Goal: Communication & Community: Ask a question

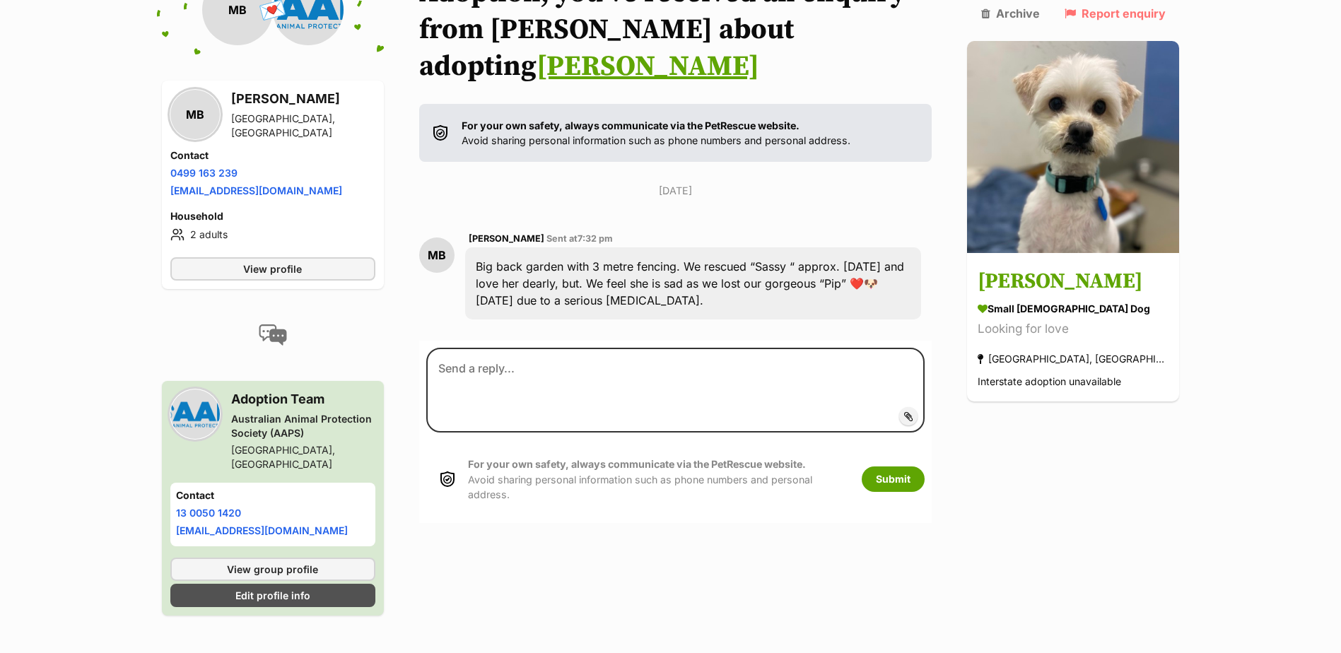
scroll to position [257, 0]
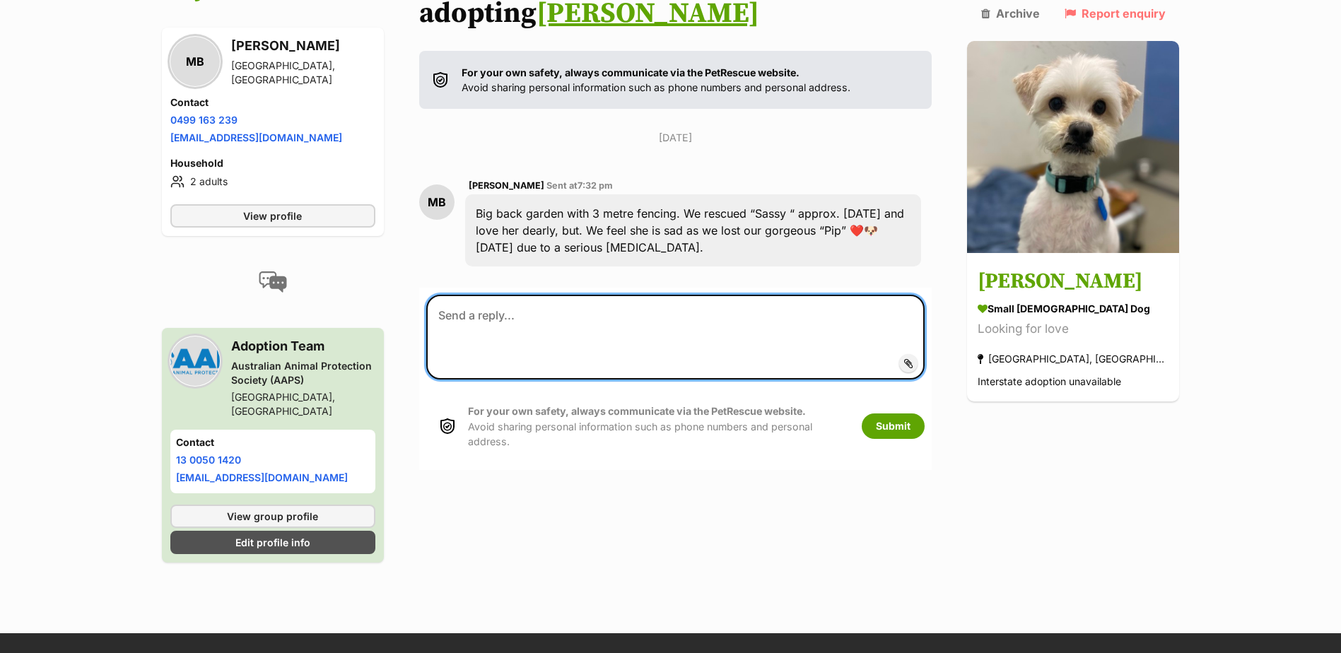
click at [466, 295] on textarea at bounding box center [675, 337] width 499 height 85
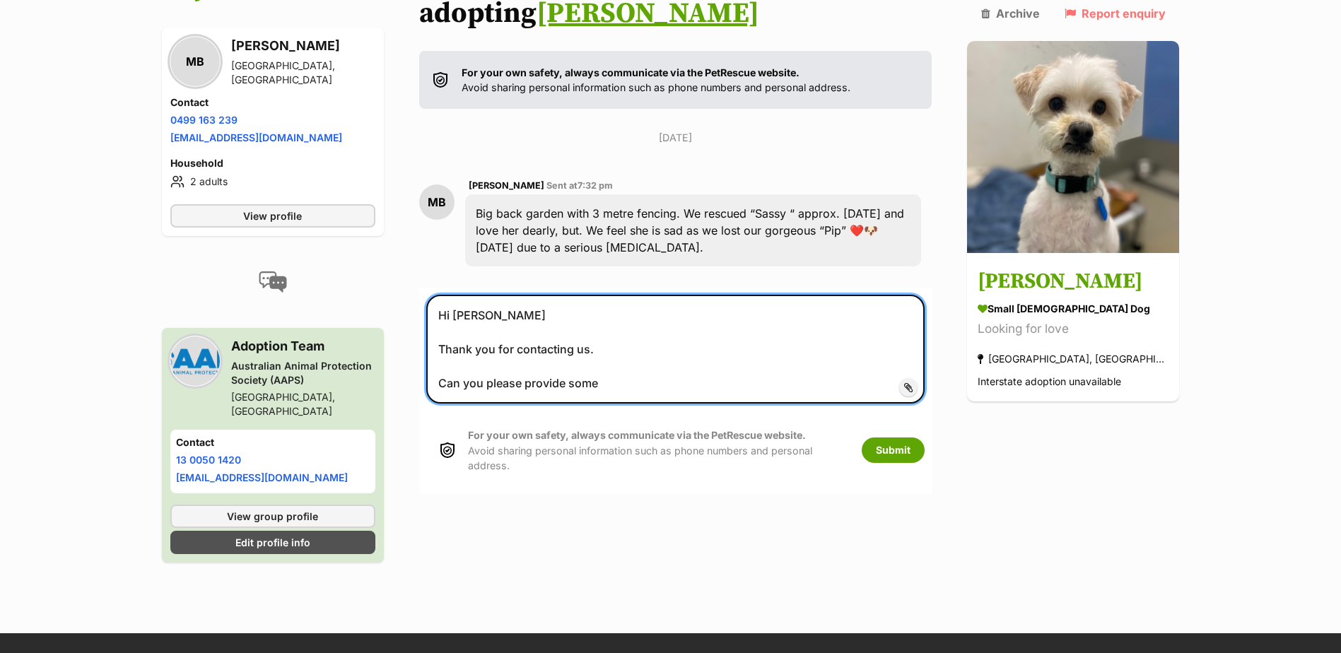
click at [648, 346] on textarea "Hi [PERSON_NAME] Thank you for contacting us. Can you please provide some" at bounding box center [675, 349] width 499 height 109
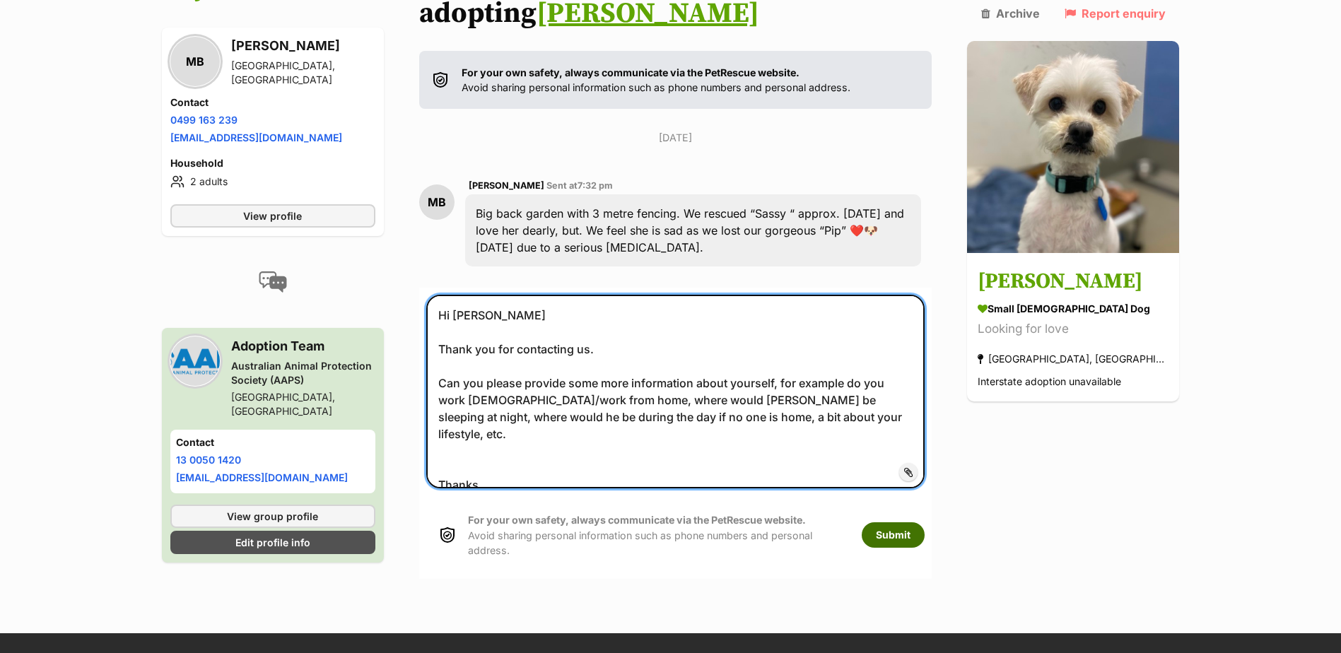
type textarea "Hi [PERSON_NAME] Thank you for contacting us. Can you please provide some more …"
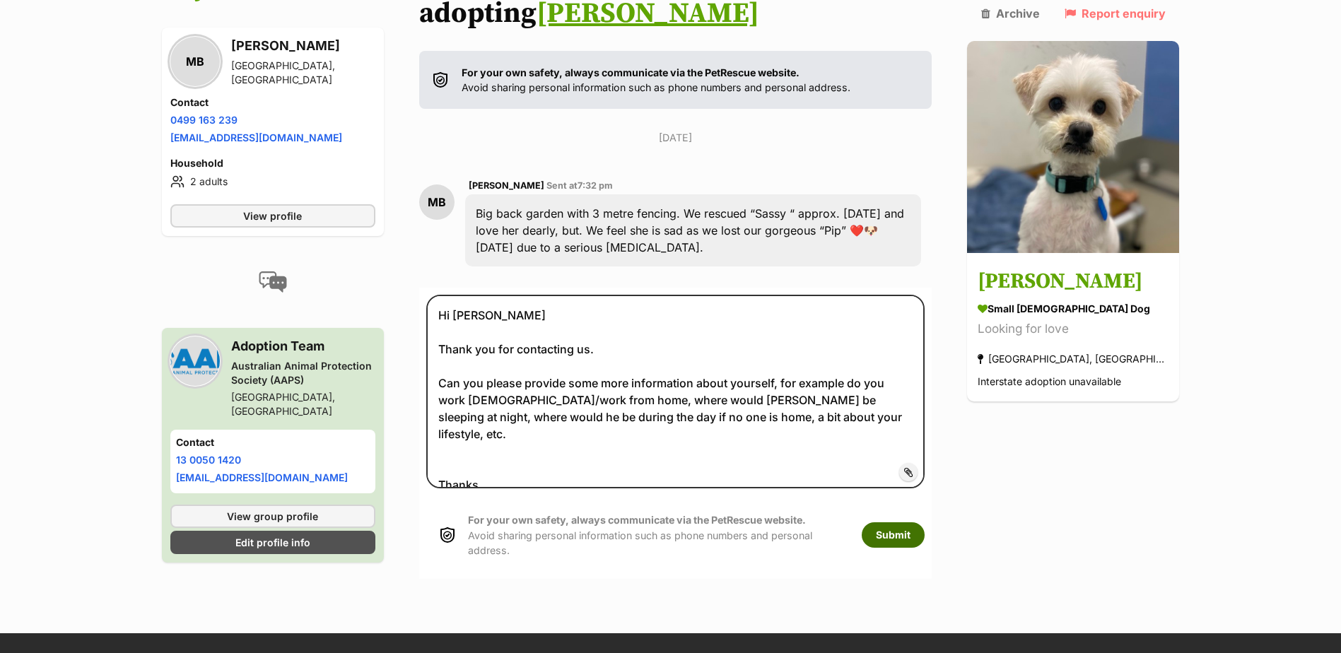
click at [925, 522] on button "Submit" at bounding box center [893, 534] width 63 height 25
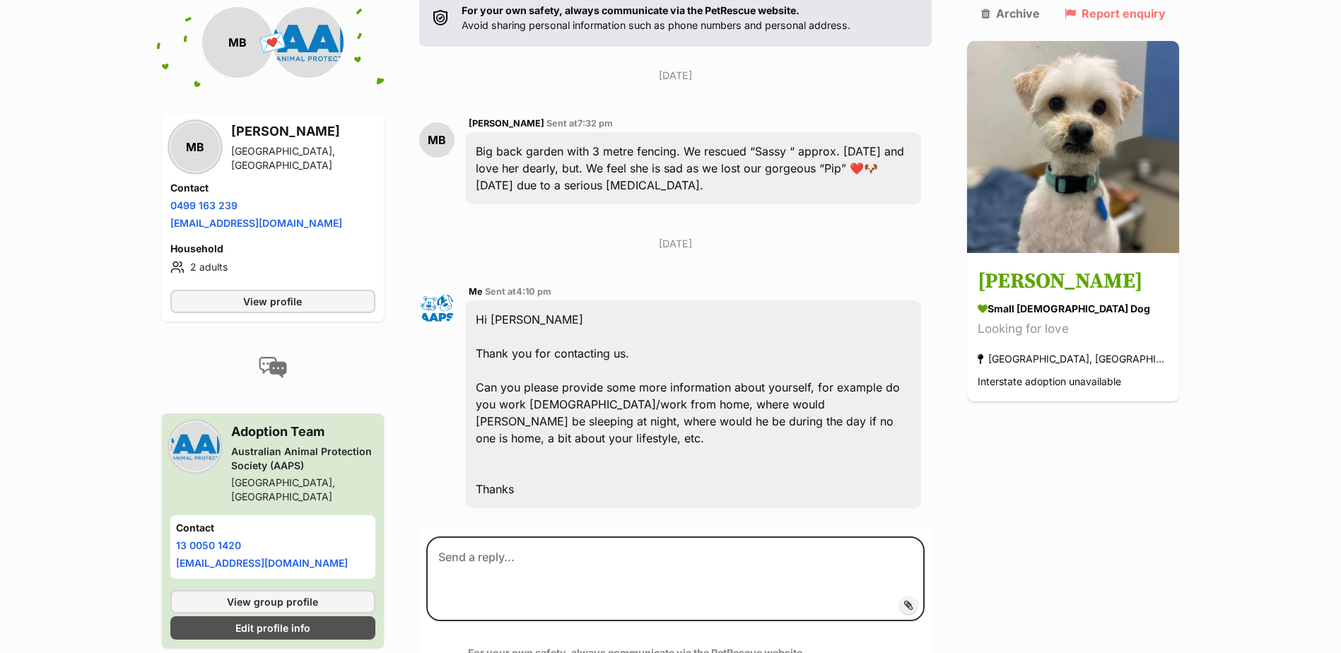
scroll to position [343, 0]
